Goal: Task Accomplishment & Management: Complete application form

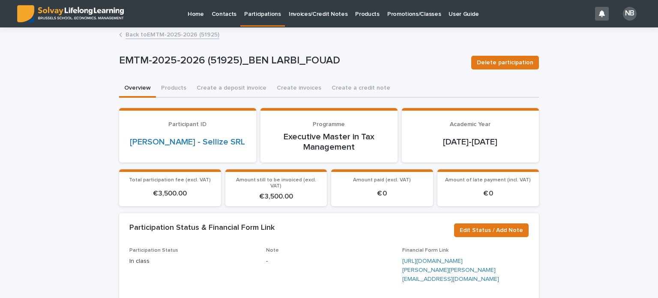
click at [224, 15] on p "Contacts" at bounding box center [224, 9] width 25 height 18
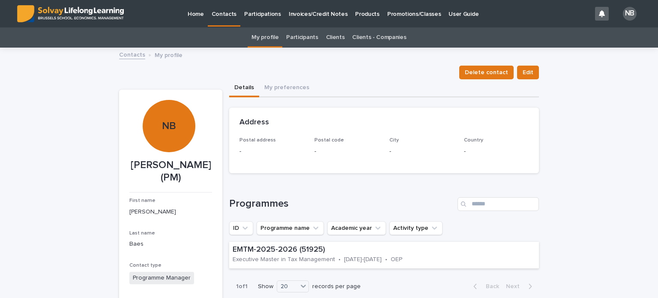
click at [306, 38] on link "Participants" at bounding box center [302, 37] width 32 height 20
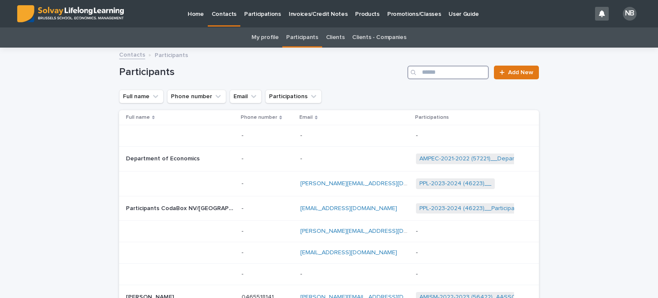
click at [424, 72] on input "Search" at bounding box center [447, 73] width 81 height 14
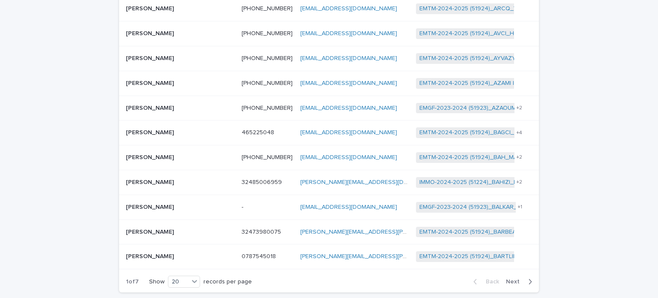
scroll to position [418, 0]
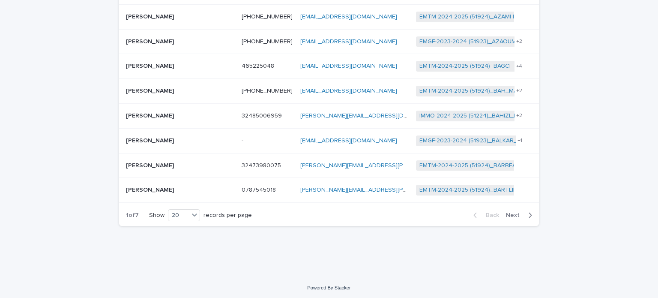
type input "****"
click at [513, 212] on span "Next" at bounding box center [515, 215] width 19 height 6
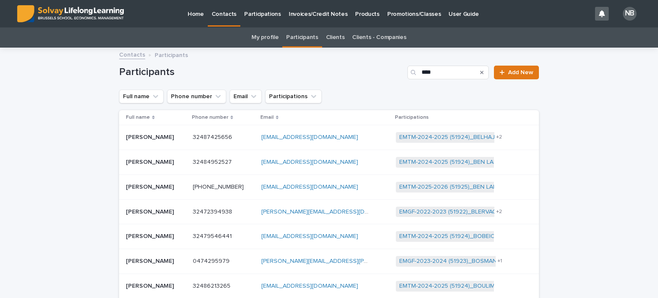
click at [392, 12] on p "Promotions/Classes" at bounding box center [414, 9] width 54 height 18
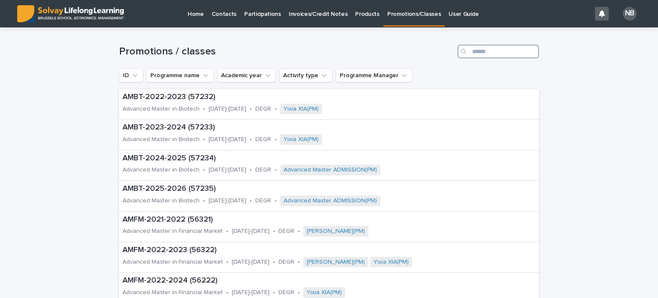
click at [473, 51] on input "Search" at bounding box center [497, 52] width 81 height 14
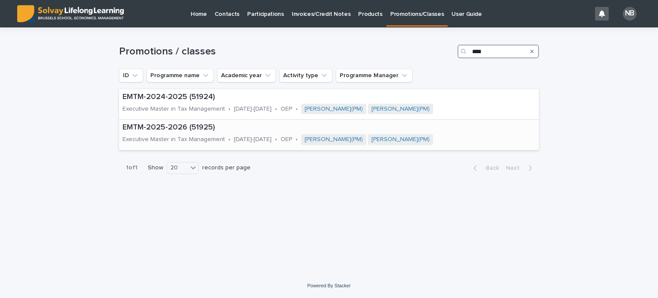
type input "****"
click at [166, 125] on p "EMTM-2025-2026 (51925)" at bounding box center [324, 127] width 405 height 9
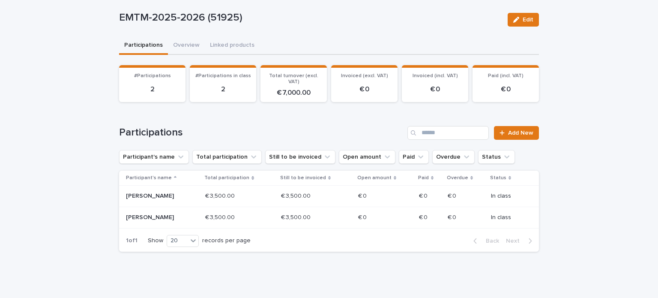
scroll to position [69, 0]
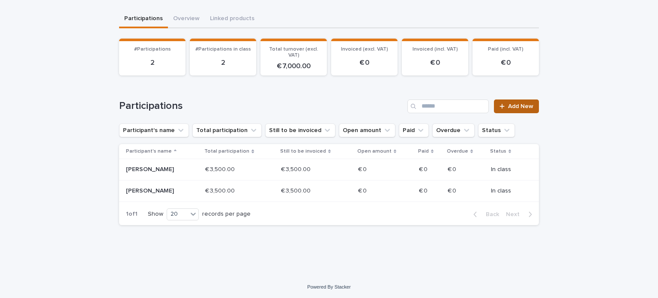
click at [520, 103] on span "Add New" at bounding box center [520, 106] width 25 height 6
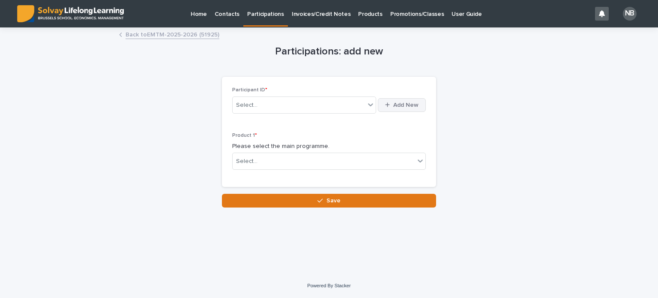
click at [402, 104] on span "Add New" at bounding box center [405, 105] width 25 height 6
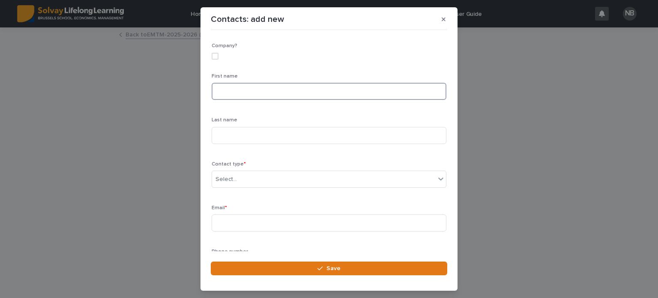
click at [219, 90] on input at bounding box center [329, 91] width 235 height 17
type input "*"
click at [444, 19] on icon "button" at bounding box center [443, 20] width 4 height 4
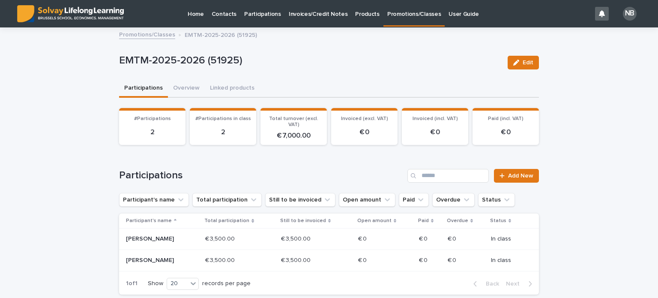
scroll to position [43, 0]
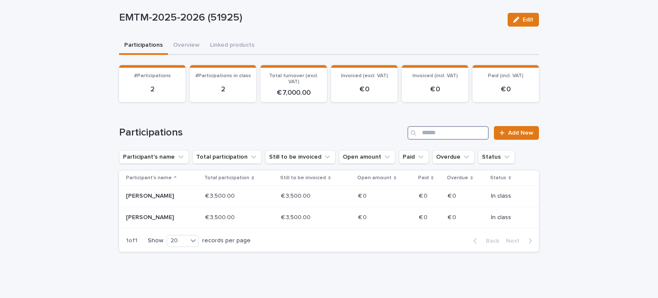
click at [425, 130] on input "Search" at bounding box center [447, 133] width 81 height 14
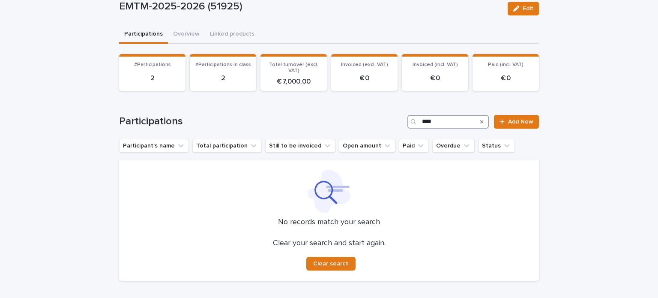
scroll to position [63, 0]
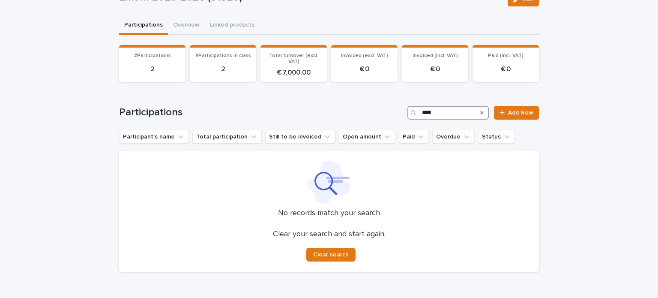
type input "****"
click at [320, 109] on h1 "Participations" at bounding box center [261, 112] width 285 height 12
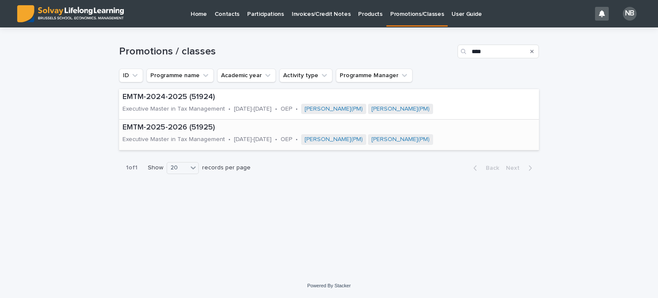
click at [179, 130] on p "EMTM-2025-2026 (51925)" at bounding box center [324, 127] width 405 height 9
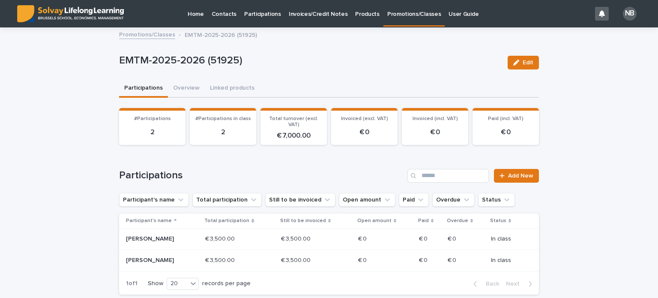
scroll to position [43, 0]
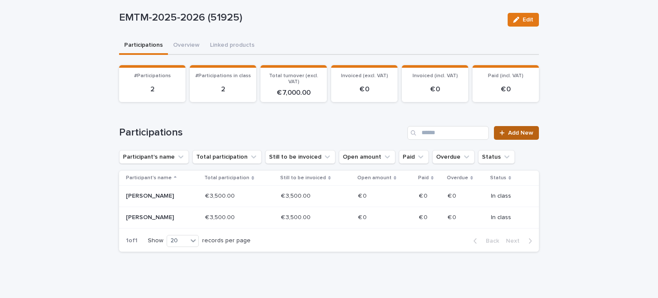
click at [516, 133] on span "Add New" at bounding box center [520, 133] width 25 height 6
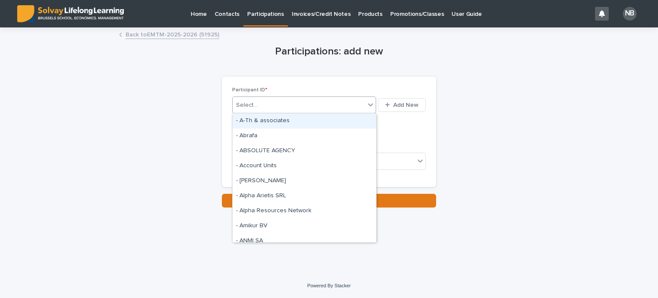
click at [371, 105] on icon at bounding box center [370, 104] width 5 height 3
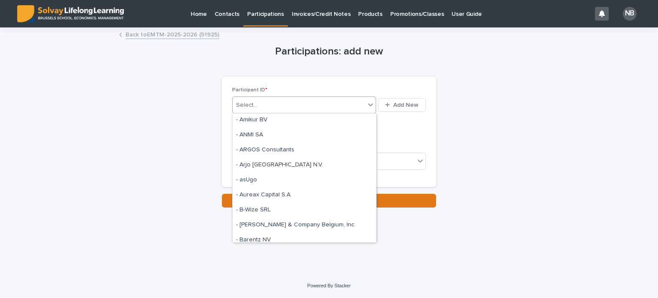
scroll to position [128, 0]
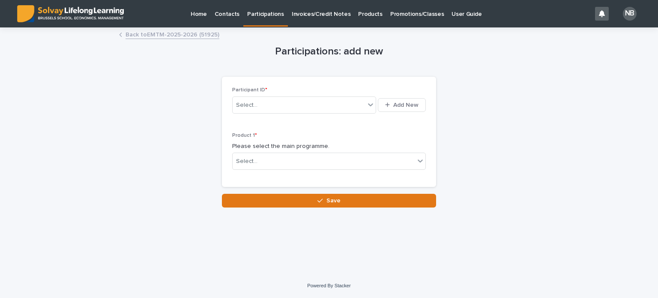
click at [526, 173] on div "Participations: add new Loading... Saving… Loading... Saving… Loading... Saving…" at bounding box center [329, 117] width 420 height 179
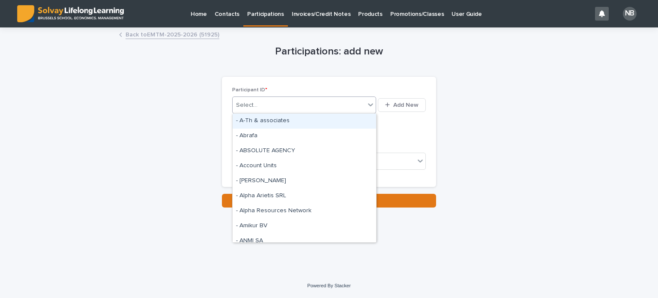
click at [239, 102] on div "Select..." at bounding box center [246, 105] width 21 height 9
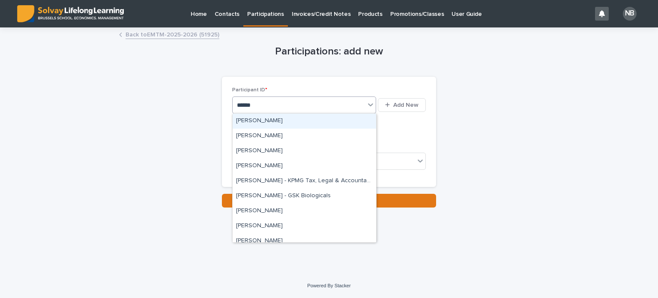
type input "*******"
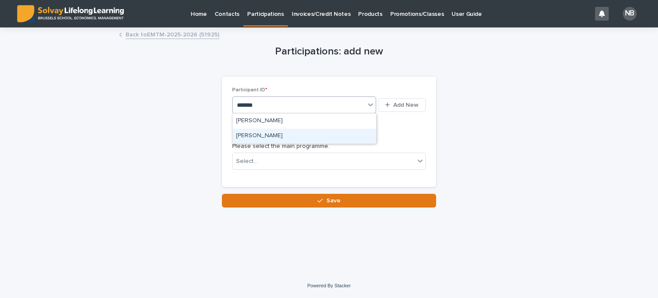
click at [270, 134] on div "[PERSON_NAME]" at bounding box center [304, 135] width 143 height 15
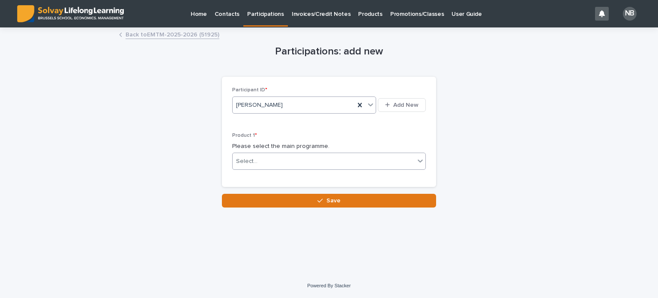
click at [421, 159] on icon at bounding box center [420, 160] width 9 height 9
click at [320, 162] on div "Select..." at bounding box center [324, 161] width 182 height 14
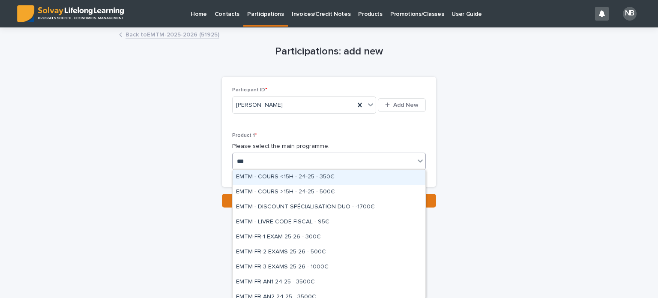
type input "****"
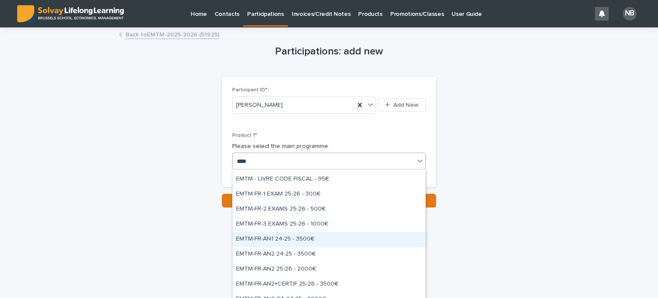
scroll to position [86, 0]
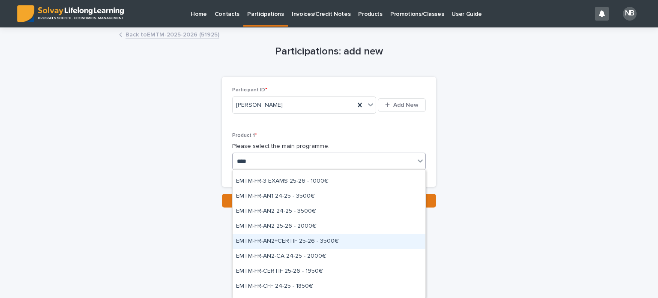
click at [293, 239] on div "EMTM-FR-AN2+CERTIF 25-26 - 3500€" at bounding box center [329, 241] width 193 height 15
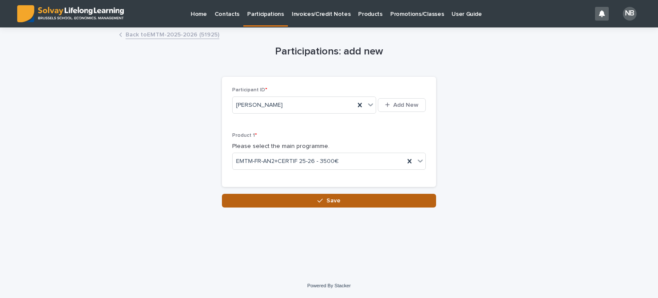
click at [332, 198] on span "Save" at bounding box center [333, 200] width 14 height 6
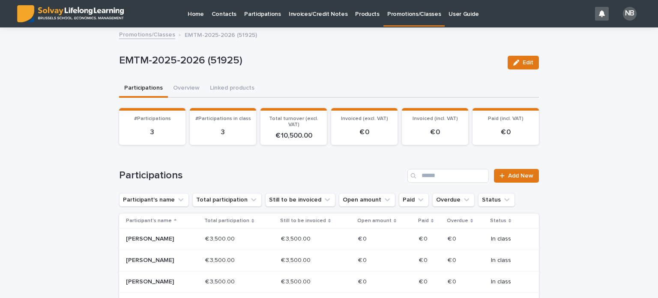
click at [260, 13] on p "Participations" at bounding box center [262, 9] width 37 height 18
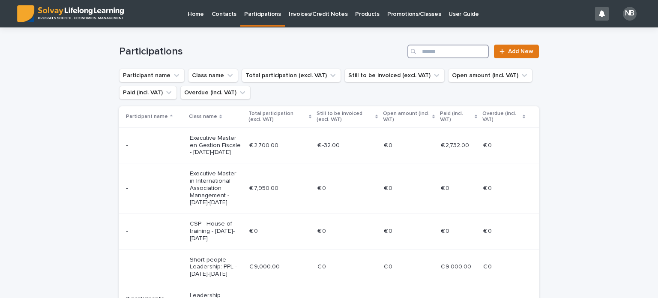
click at [420, 50] on input "Search" at bounding box center [447, 52] width 81 height 14
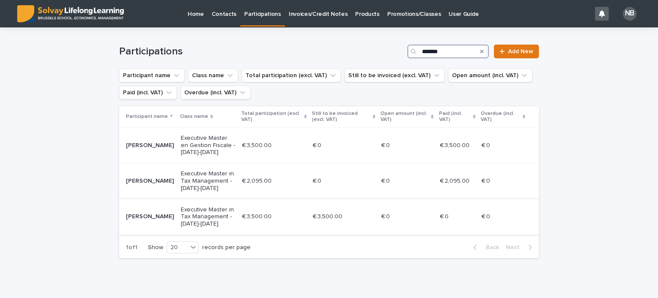
scroll to position [33, 0]
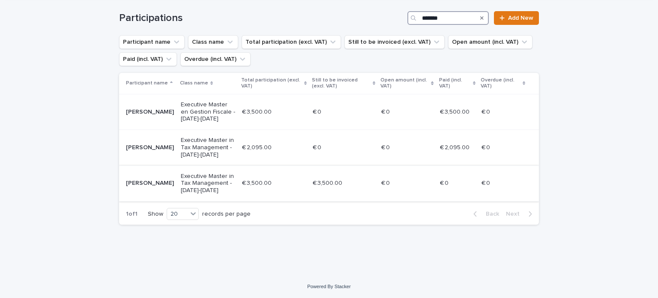
type input "*******"
click at [202, 178] on p "Executive Master in Tax Management - [DATE]-[DATE]" at bounding box center [208, 183] width 54 height 21
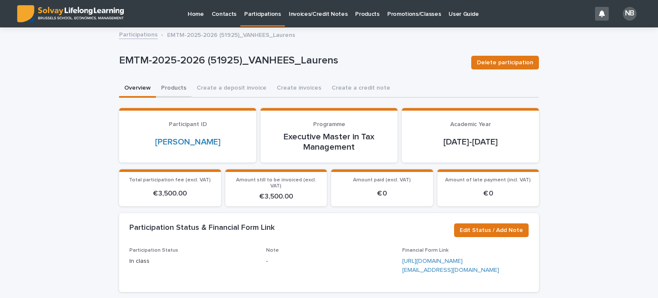
click at [170, 87] on button "Products" at bounding box center [174, 89] width 36 height 18
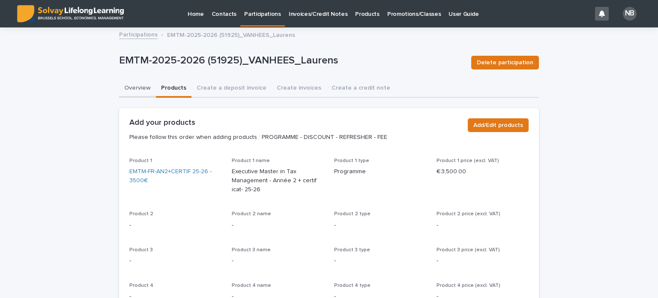
click at [136, 87] on button "Overview" at bounding box center [137, 89] width 37 height 18
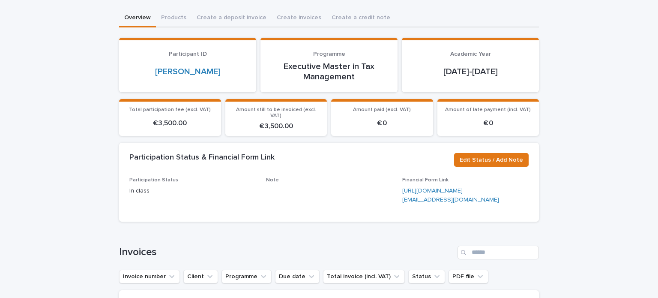
scroll to position [86, 0]
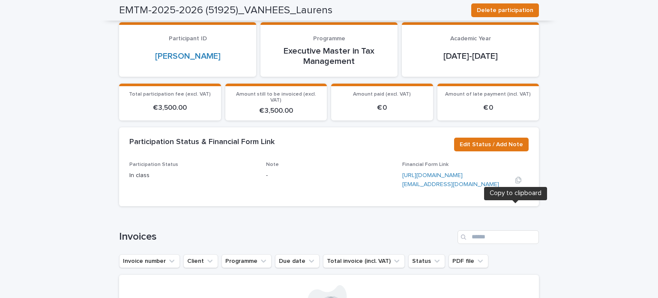
click at [515, 183] on icon "button" at bounding box center [518, 179] width 7 height 7
click at [516, 183] on icon "button" at bounding box center [518, 179] width 7 height 7
click at [515, 183] on icon "button" at bounding box center [518, 179] width 7 height 7
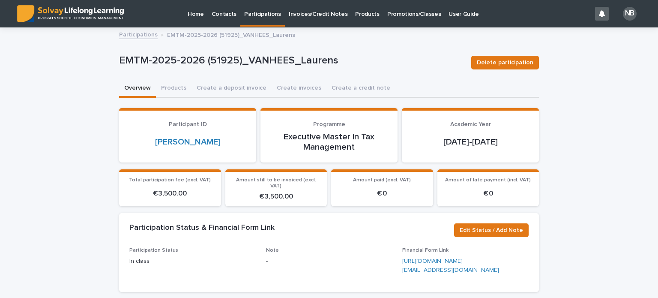
click at [269, 18] on link "Participations" at bounding box center [262, 12] width 45 height 25
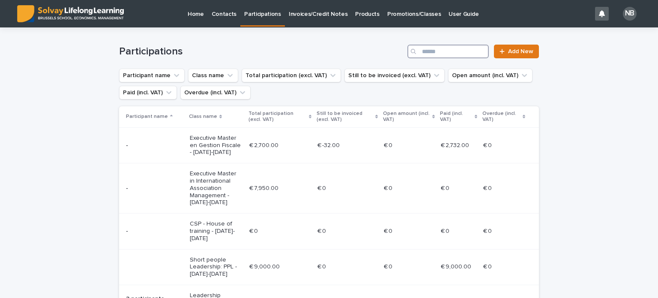
click at [432, 54] on input "Search" at bounding box center [447, 52] width 81 height 14
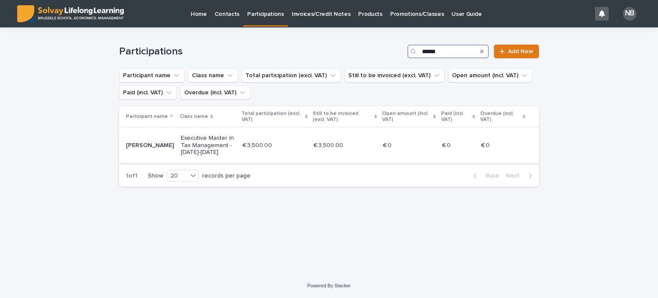
type input "******"
click at [157, 143] on p "[PERSON_NAME]" at bounding box center [150, 145] width 48 height 7
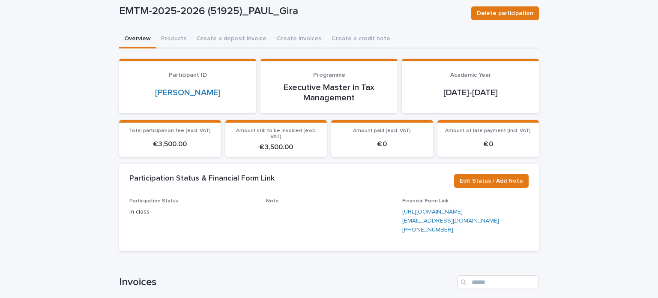
scroll to position [128, 0]
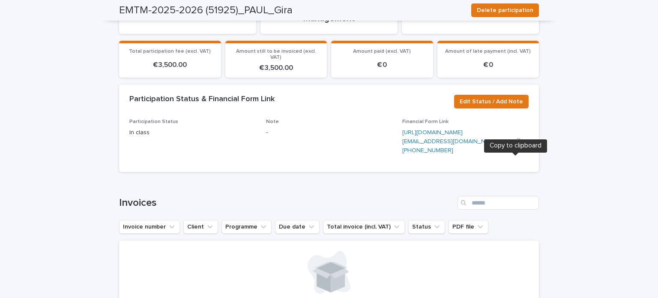
click at [515, 145] on icon "button" at bounding box center [518, 141] width 6 height 6
click at [516, 145] on icon "button" at bounding box center [518, 141] width 6 height 6
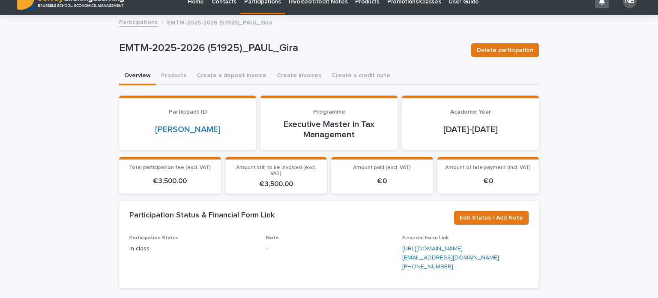
scroll to position [0, 0]
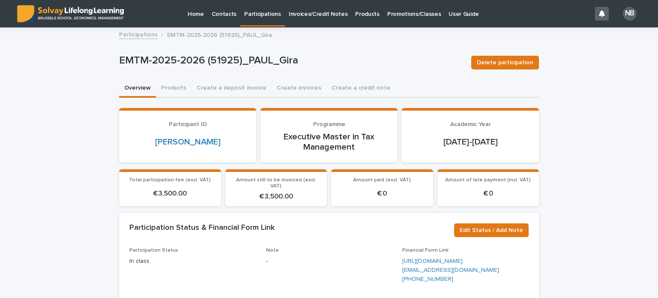
click at [259, 13] on p "Participations" at bounding box center [262, 9] width 37 height 18
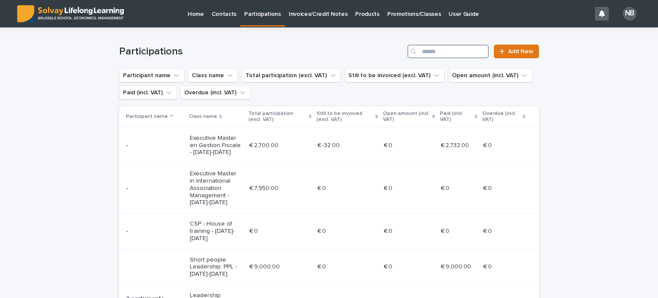
click at [421, 51] on input "Search" at bounding box center [447, 52] width 81 height 14
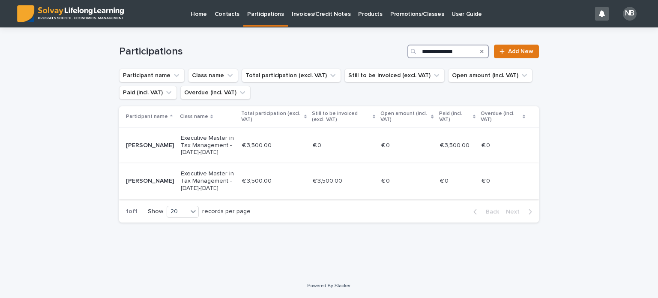
type input "**********"
click at [203, 178] on p "Executive Master in Tax Management - [DATE]-[DATE]" at bounding box center [208, 180] width 54 height 21
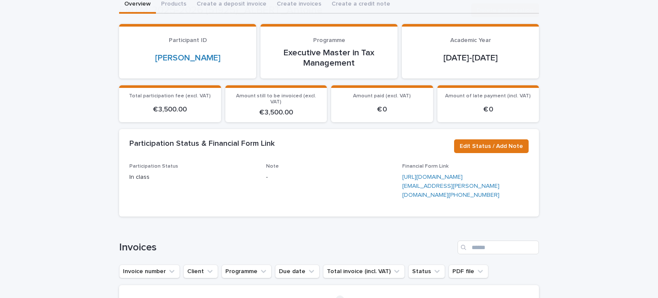
scroll to position [86, 0]
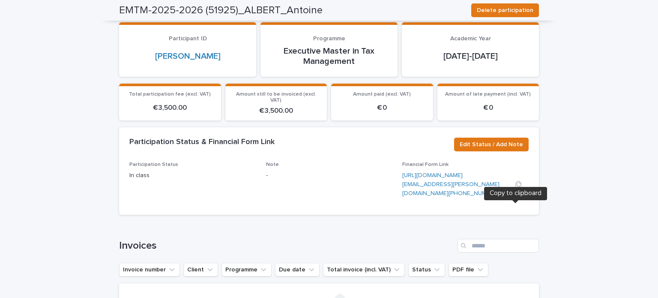
click at [515, 188] on icon "button" at bounding box center [518, 184] width 7 height 7
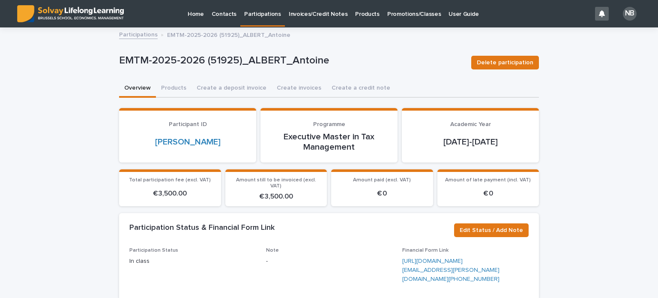
click at [255, 13] on p "Participations" at bounding box center [262, 9] width 37 height 18
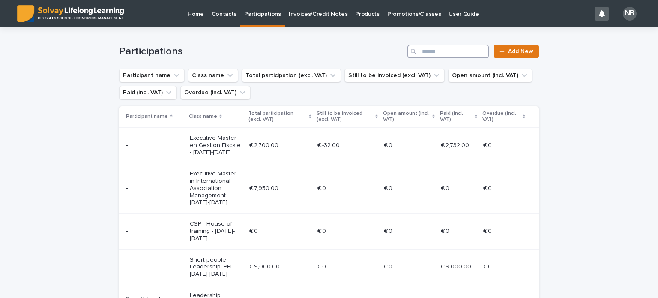
click at [421, 51] on input "Search" at bounding box center [447, 52] width 81 height 14
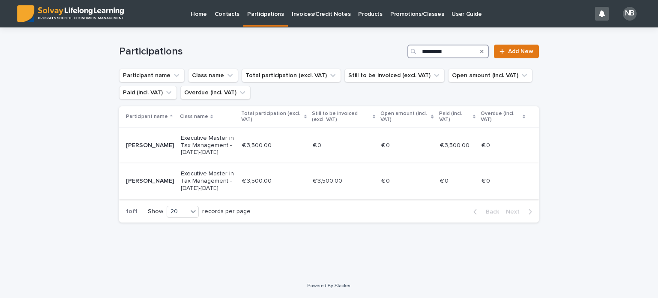
type input "*********"
click at [204, 181] on p "Executive Master in Tax Management - [DATE]-[DATE]" at bounding box center [208, 180] width 54 height 21
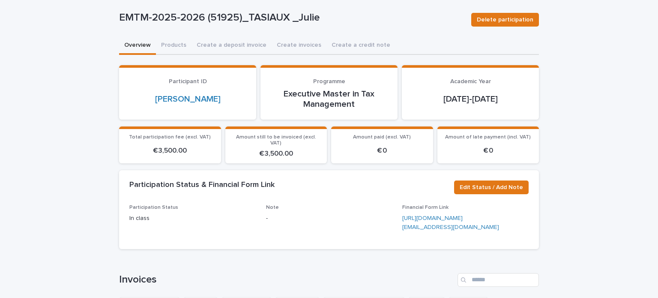
scroll to position [86, 0]
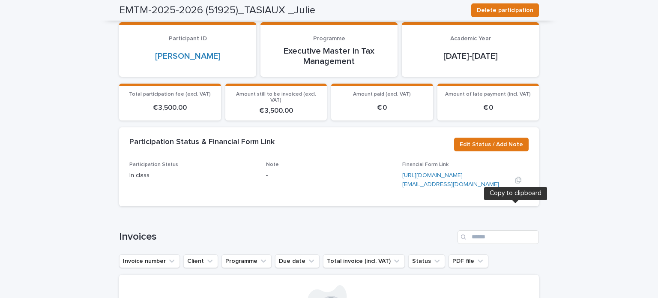
click at [515, 183] on icon "button" at bounding box center [518, 179] width 7 height 7
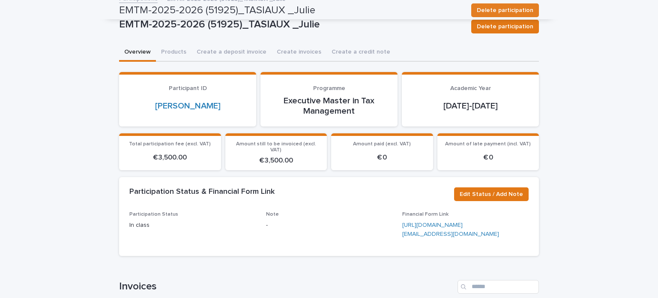
scroll to position [0, 0]
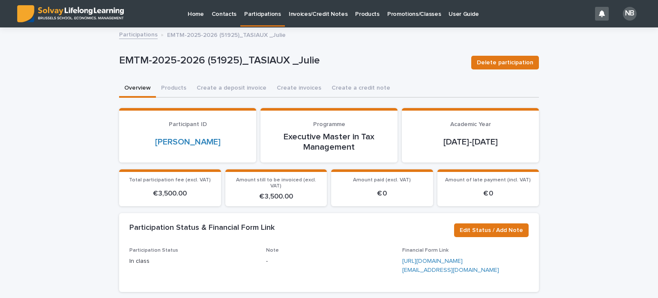
click at [260, 12] on p "Participations" at bounding box center [262, 9] width 37 height 18
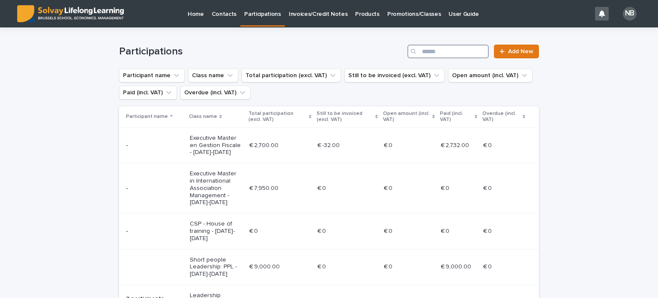
click at [420, 49] on input "Search" at bounding box center [447, 52] width 81 height 14
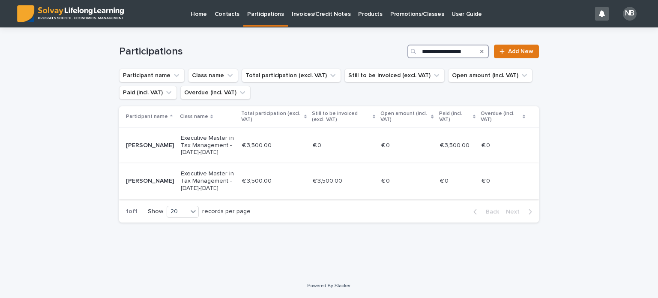
type input "**********"
click at [209, 179] on p "Executive Master in Tax Management - [DATE]-[DATE]" at bounding box center [208, 180] width 54 height 21
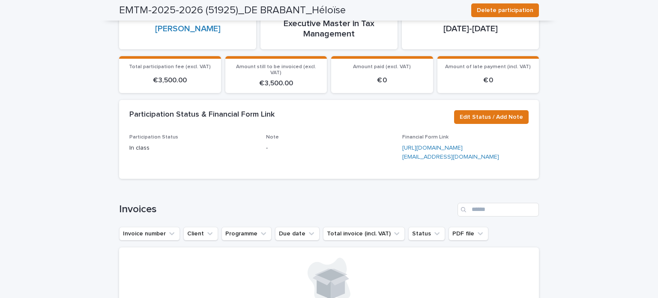
scroll to position [128, 0]
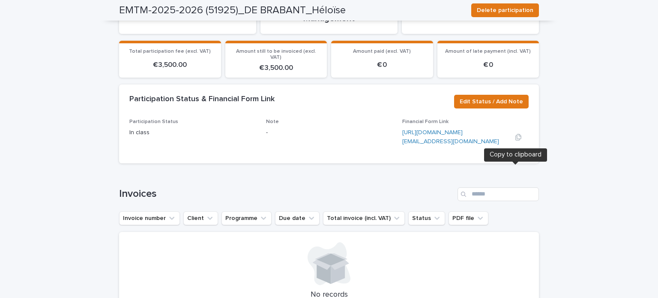
click at [516, 140] on icon "button" at bounding box center [518, 137] width 7 height 7
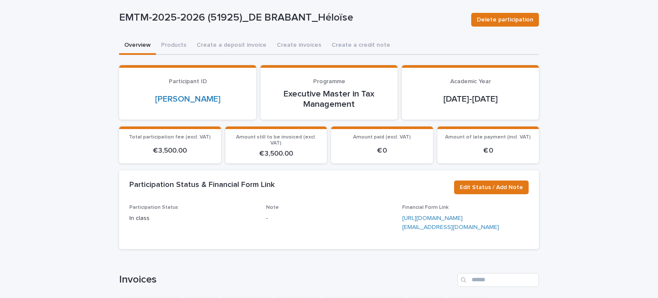
scroll to position [0, 0]
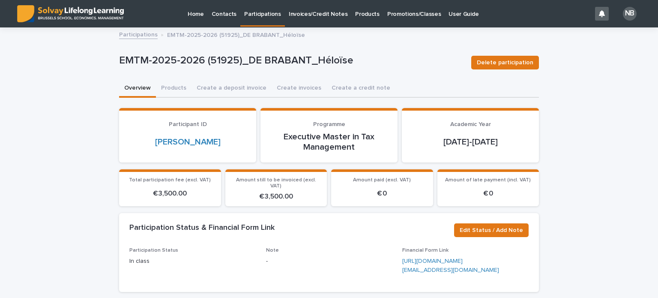
click at [260, 13] on p "Participations" at bounding box center [262, 9] width 37 height 18
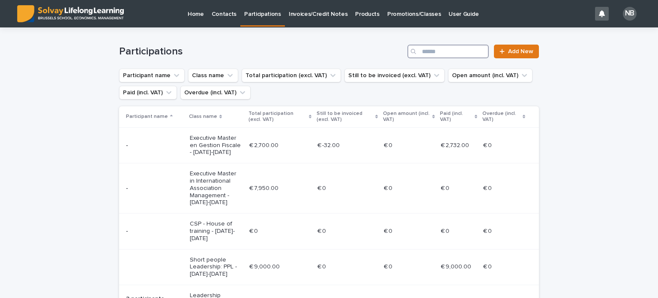
click at [421, 51] on input "Search" at bounding box center [447, 52] width 81 height 14
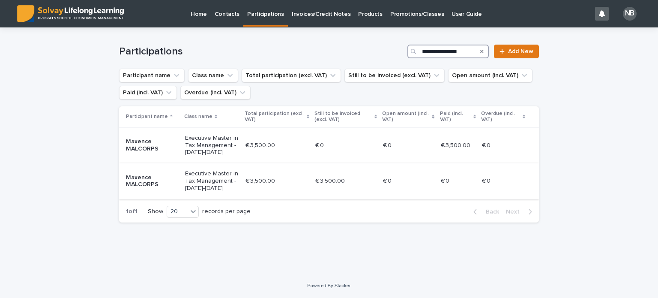
type input "**********"
click at [206, 178] on p "Executive Master in Tax Management - [DATE]-[DATE]" at bounding box center [212, 180] width 54 height 21
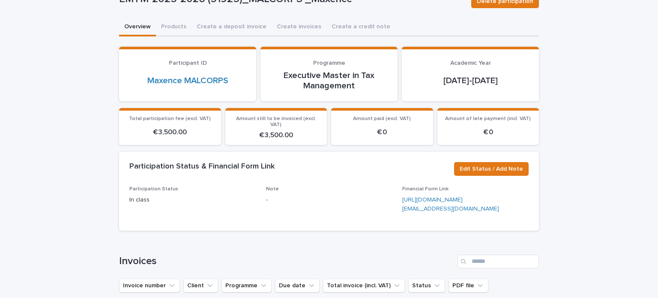
scroll to position [86, 0]
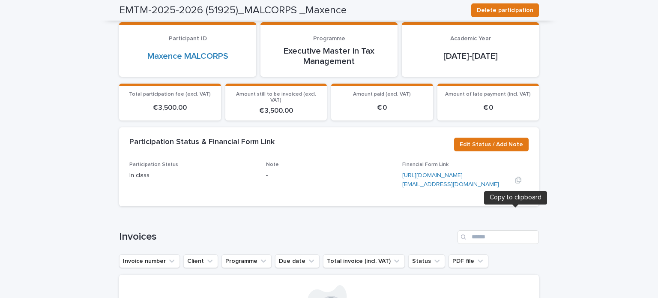
click at [515, 183] on icon "button" at bounding box center [518, 179] width 7 height 7
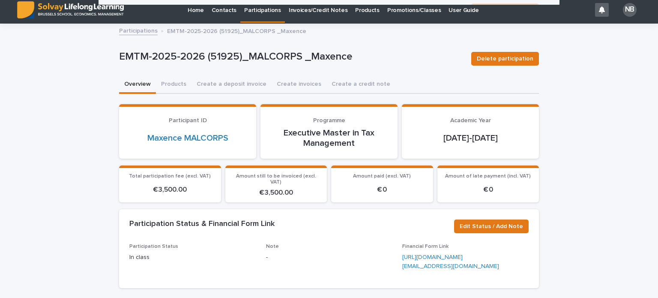
scroll to position [0, 0]
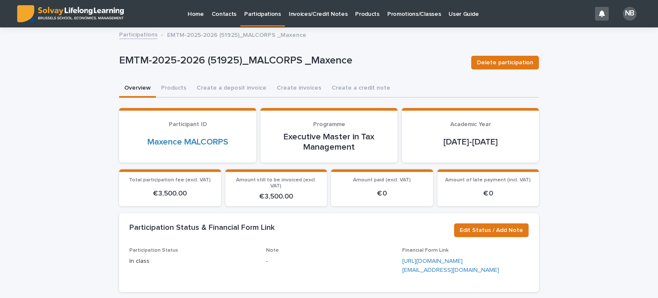
click at [259, 12] on p "Participations" at bounding box center [262, 9] width 37 height 18
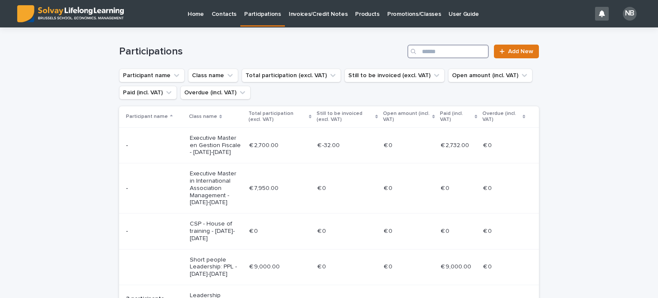
click at [420, 49] on input "Search" at bounding box center [447, 52] width 81 height 14
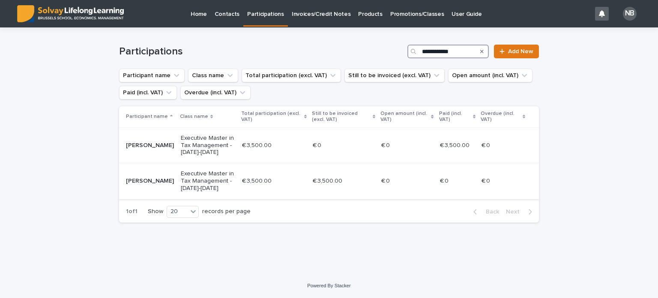
type input "**********"
click at [200, 179] on p "Executive Master in Tax Management - [DATE]-[DATE]" at bounding box center [208, 180] width 54 height 21
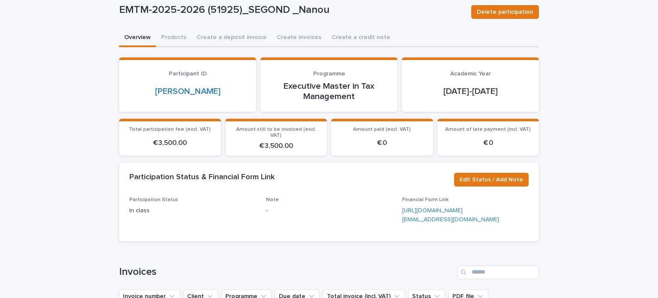
scroll to position [86, 0]
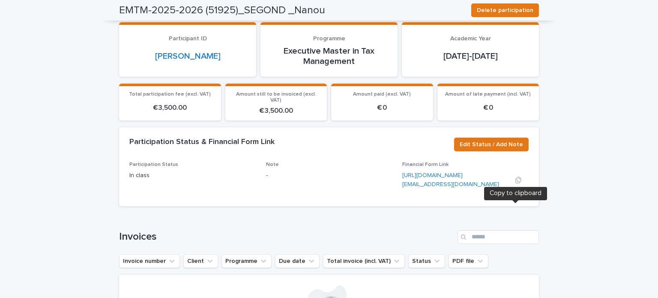
click at [515, 183] on icon "button" at bounding box center [518, 179] width 6 height 6
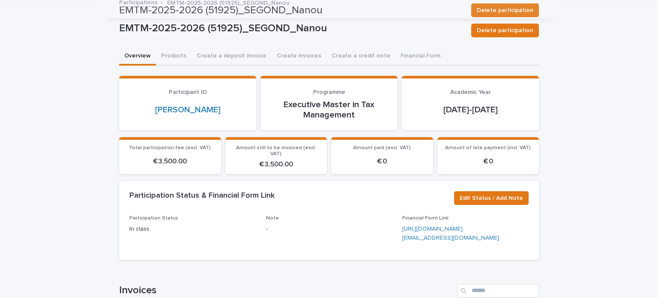
scroll to position [0, 0]
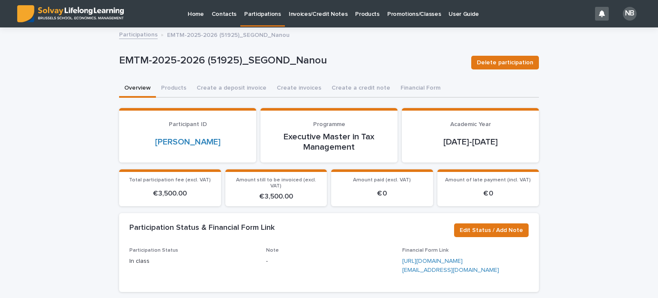
click at [257, 12] on p "Participations" at bounding box center [262, 9] width 37 height 18
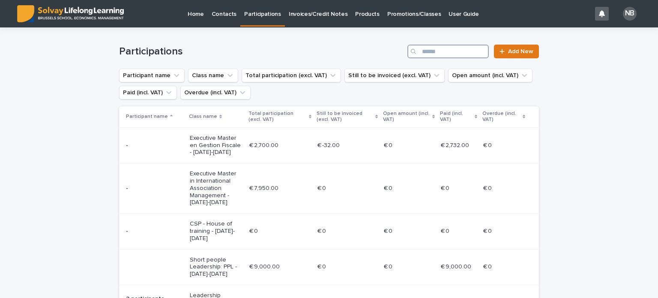
click at [421, 49] on input "Search" at bounding box center [447, 52] width 81 height 14
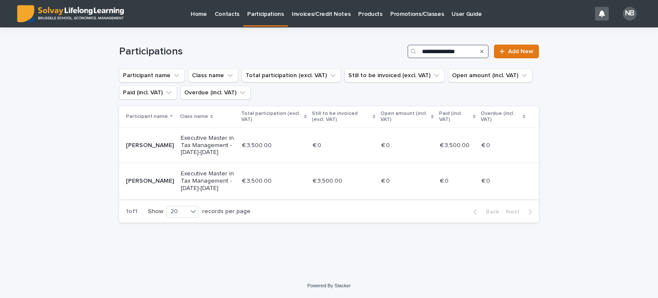
type input "**********"
click at [206, 179] on p "Executive Master in Tax Management - [DATE]-[DATE]" at bounding box center [208, 180] width 54 height 21
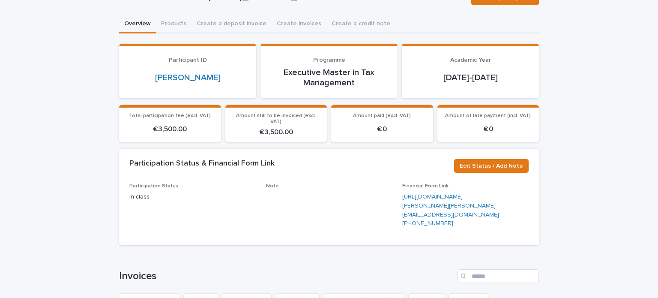
scroll to position [86, 0]
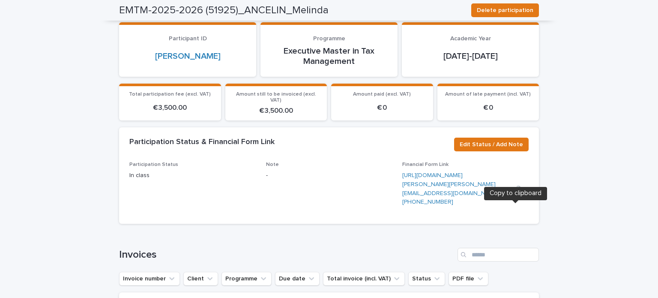
click at [516, 192] on icon "button" at bounding box center [518, 188] width 7 height 7
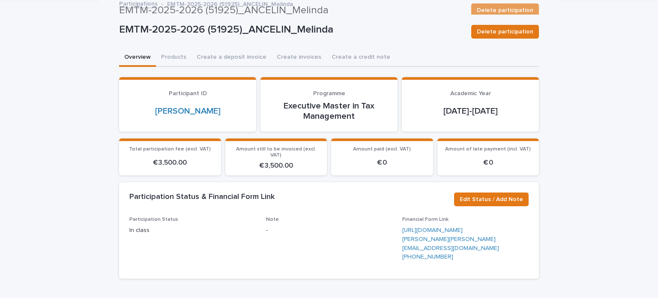
scroll to position [0, 0]
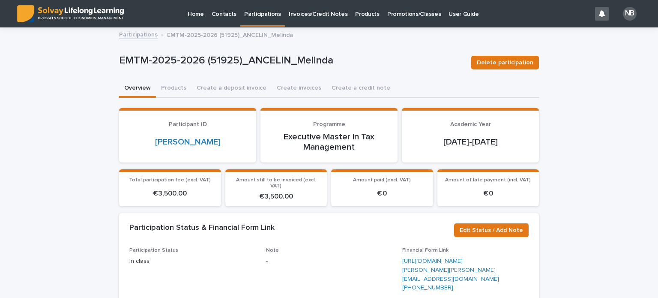
click at [258, 12] on p "Participations" at bounding box center [262, 9] width 37 height 18
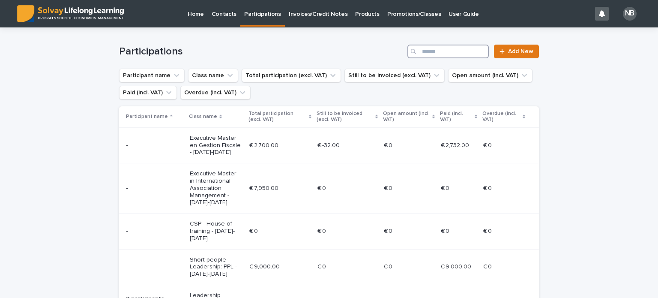
click at [421, 50] on input "Search" at bounding box center [447, 52] width 81 height 14
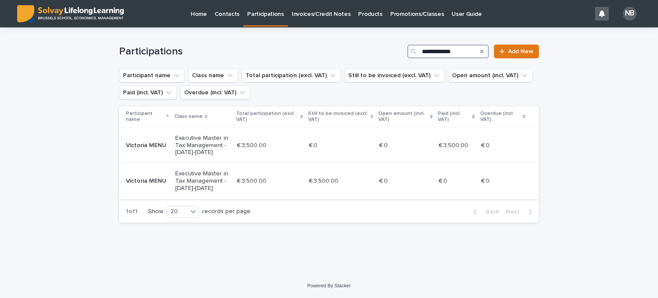
type input "**********"
click at [192, 175] on p "Executive Master in Tax Management - [DATE]-[DATE]" at bounding box center [202, 180] width 55 height 21
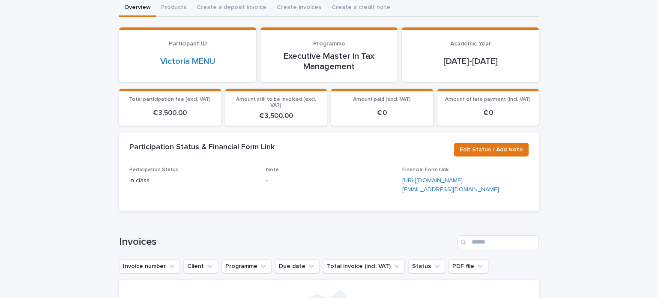
scroll to position [128, 0]
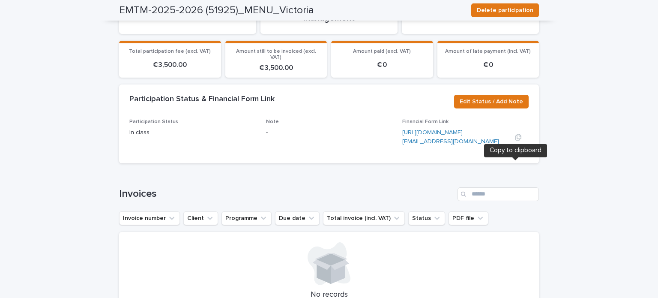
click at [515, 140] on icon "button" at bounding box center [518, 137] width 6 height 6
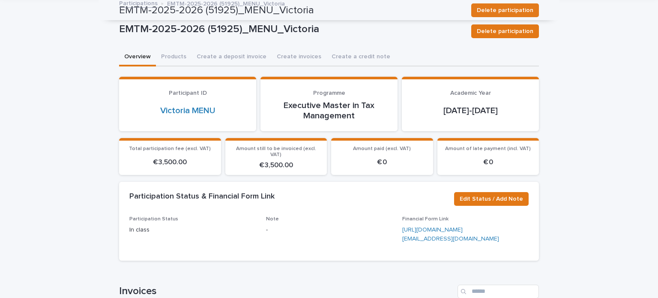
scroll to position [0, 0]
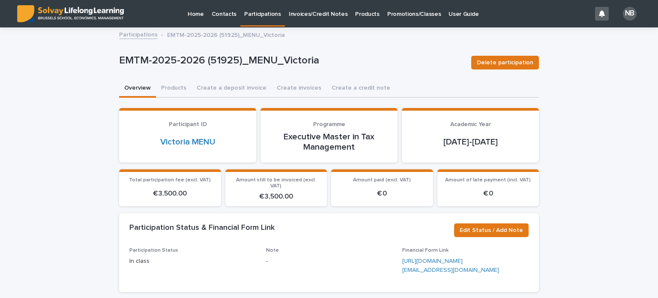
click at [259, 13] on p "Participations" at bounding box center [262, 9] width 37 height 18
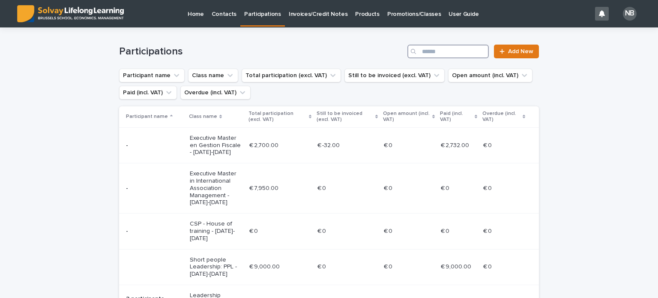
click at [420, 50] on input "Search" at bounding box center [447, 52] width 81 height 14
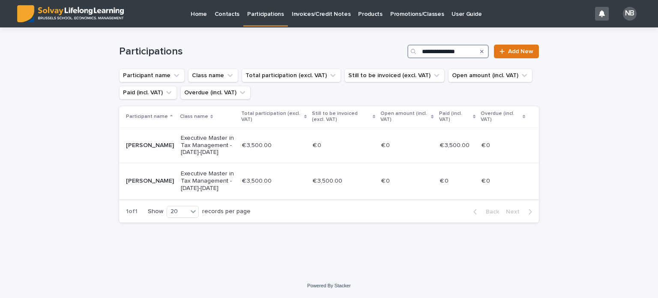
type input "**********"
click at [166, 178] on p "[PERSON_NAME]" at bounding box center [150, 180] width 48 height 7
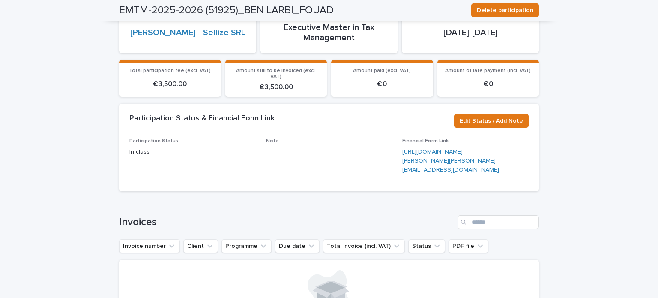
scroll to position [128, 0]
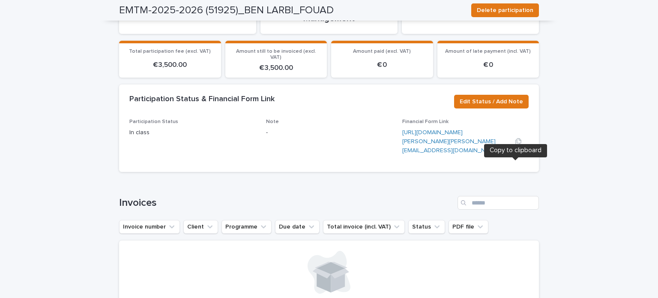
click at [515, 145] on icon "button" at bounding box center [518, 141] width 7 height 7
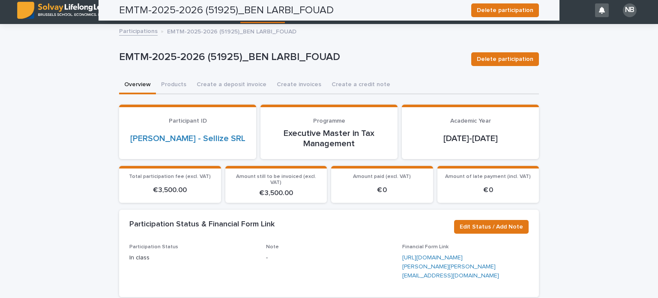
scroll to position [0, 0]
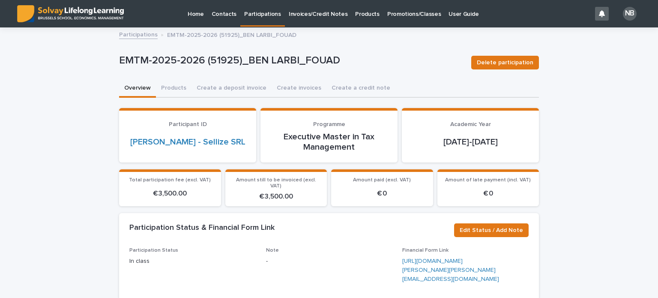
click at [257, 12] on p "Participations" at bounding box center [262, 9] width 37 height 18
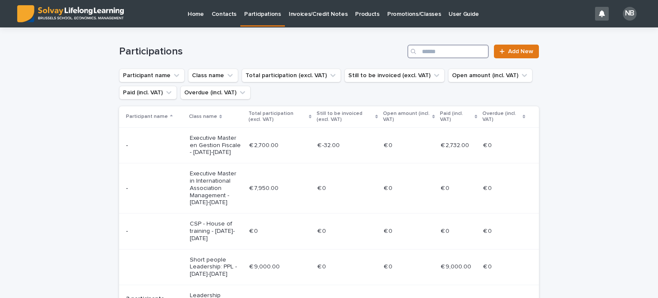
click at [419, 49] on input "Search" at bounding box center [447, 52] width 81 height 14
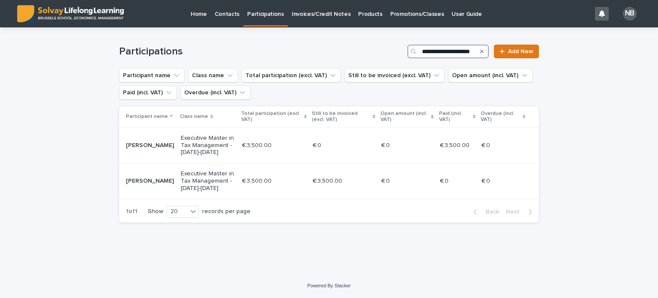
scroll to position [0, 10]
type input "**********"
click at [220, 178] on p "Executive Master in Tax Management - [DATE]-[DATE]" at bounding box center [208, 180] width 54 height 21
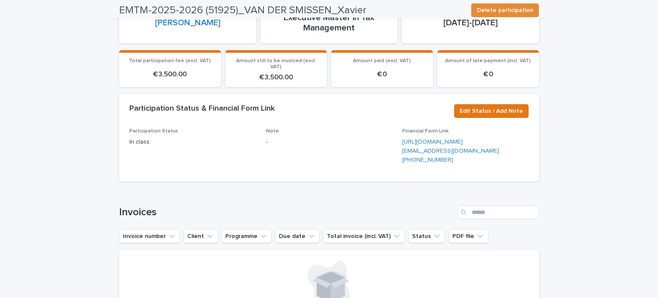
scroll to position [128, 0]
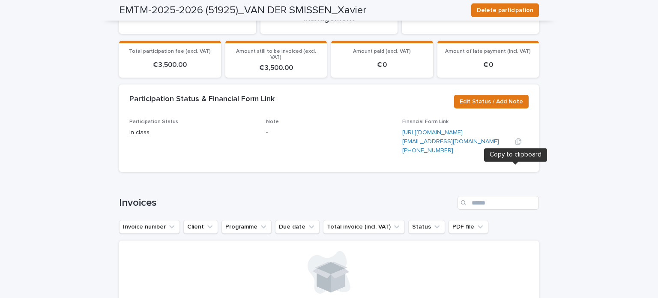
click at [515, 145] on icon "button" at bounding box center [518, 141] width 6 height 6
